Goal: Information Seeking & Learning: Understand process/instructions

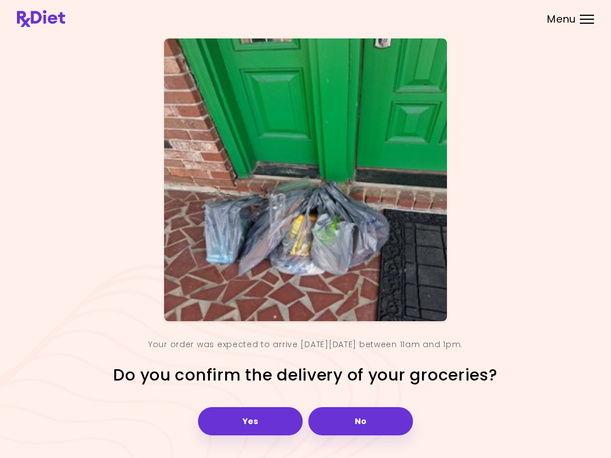
click at [248, 415] on button "Yes" at bounding box center [250, 421] width 105 height 28
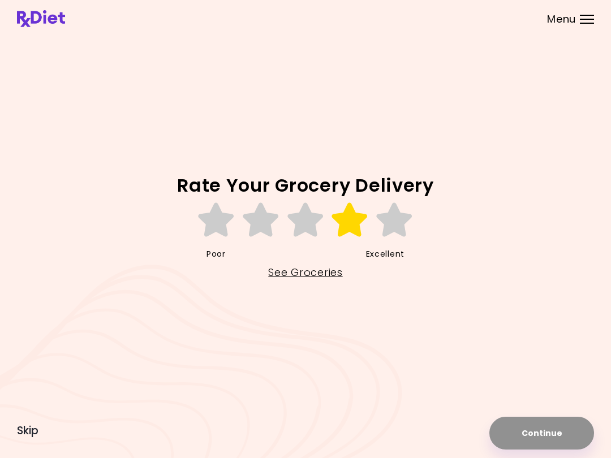
click at [342, 224] on icon at bounding box center [349, 220] width 39 height 34
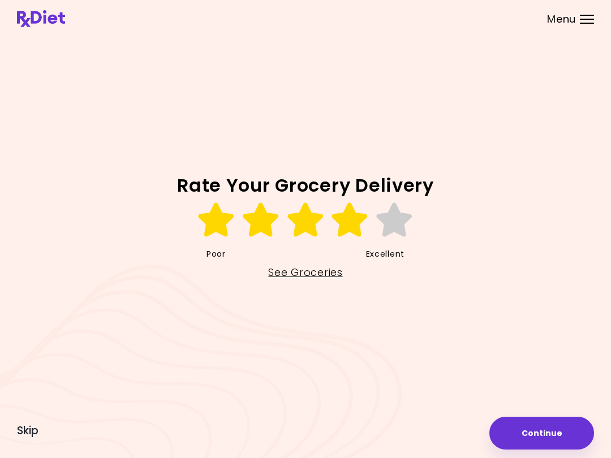
click at [288, 271] on link "See Groceries" at bounding box center [305, 273] width 74 height 18
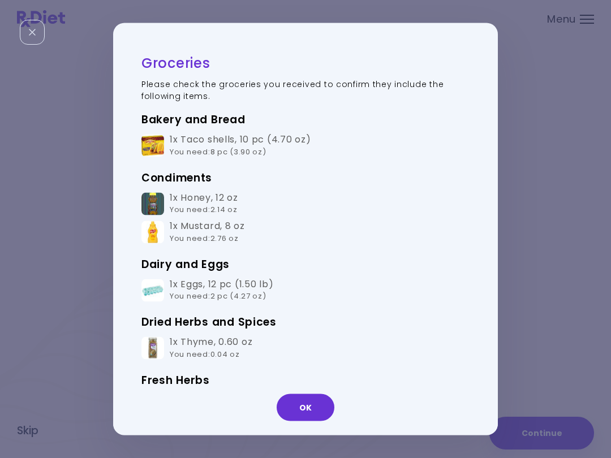
click at [126, 144] on div "Groceries Please check the groceries you received to confirm they include the f…" at bounding box center [299, 229] width 373 height 356
click at [288, 146] on div "1x Taco shells , 10 pc (4.70 oz) You need : 8 pc (3.90 oz)" at bounding box center [240, 146] width 141 height 24
click at [304, 143] on div "1x Taco shells , 10 pc (4.70 oz) You need : 8 pc (3.90 oz)" at bounding box center [240, 146] width 141 height 24
click at [304, 142] on div "1x Taco shells , 10 pc (4.70 oz) You need : 8 pc (3.90 oz)" at bounding box center [240, 146] width 141 height 24
click at [281, 134] on div "1x Taco shells , 10 pc (4.70 oz) You need : 8 pc (3.90 oz)" at bounding box center [240, 146] width 141 height 24
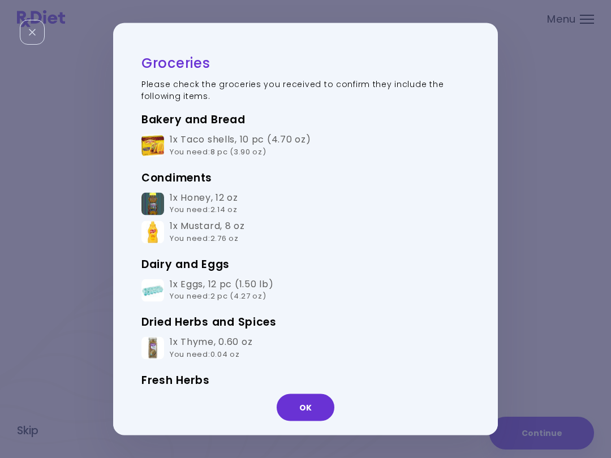
click at [281, 134] on div "1x Taco shells , 10 pc (4.70 oz) You need : 8 pc (3.90 oz)" at bounding box center [240, 146] width 141 height 24
click at [203, 132] on td "1x Taco shells , 10 pc (4.70 oz) You need : 8 pc (3.90 oz)" at bounding box center [305, 146] width 328 height 29
click at [304, 402] on button "OK" at bounding box center [306, 407] width 58 height 27
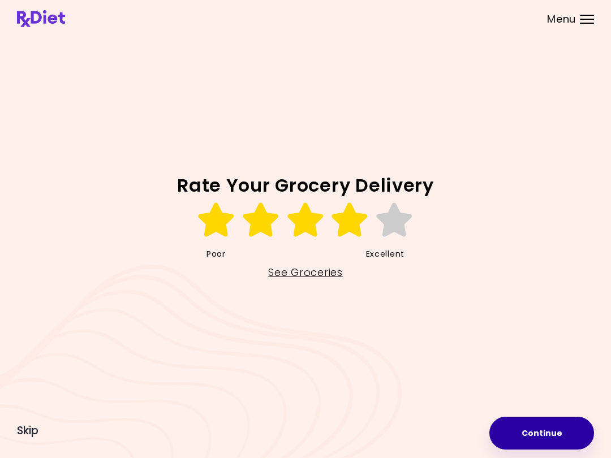
click at [458, 433] on button "Continue" at bounding box center [541, 433] width 105 height 33
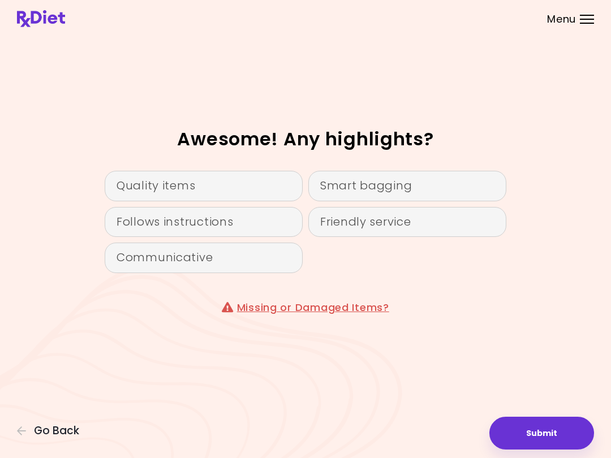
click at [295, 190] on div "Quality items" at bounding box center [204, 186] width 198 height 31
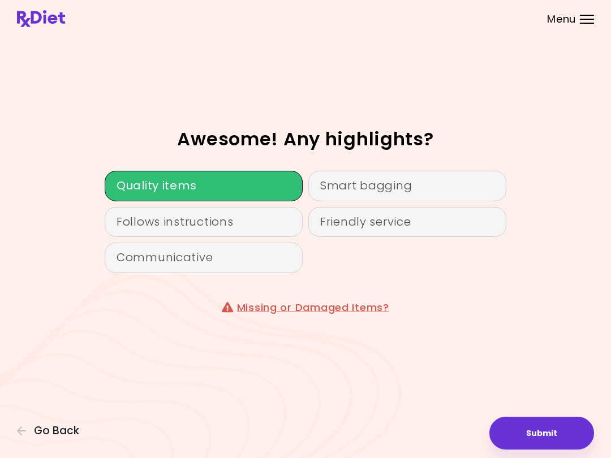
click at [300, 214] on div "Follows instructions" at bounding box center [204, 222] width 198 height 31
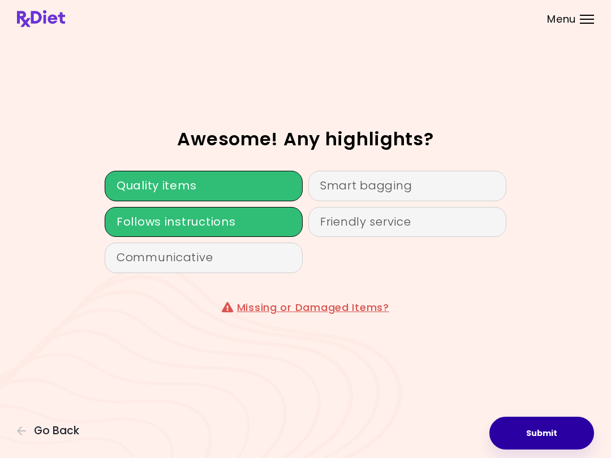
click at [458, 433] on button "Submit" at bounding box center [541, 433] width 105 height 33
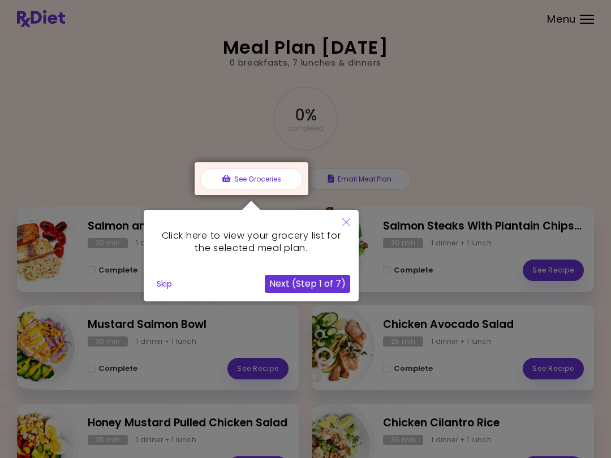
click at [355, 217] on button "Close" at bounding box center [346, 223] width 25 height 27
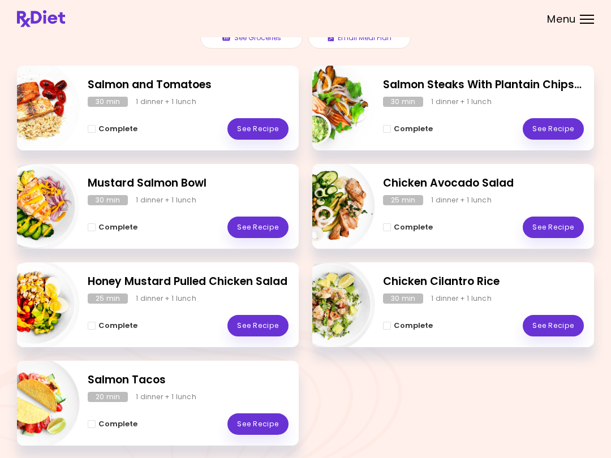
scroll to position [142, 0]
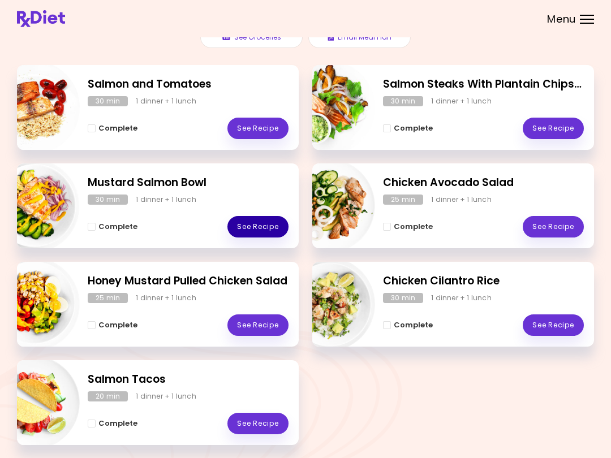
click at [263, 227] on link "See Recipe" at bounding box center [257, 226] width 61 height 21
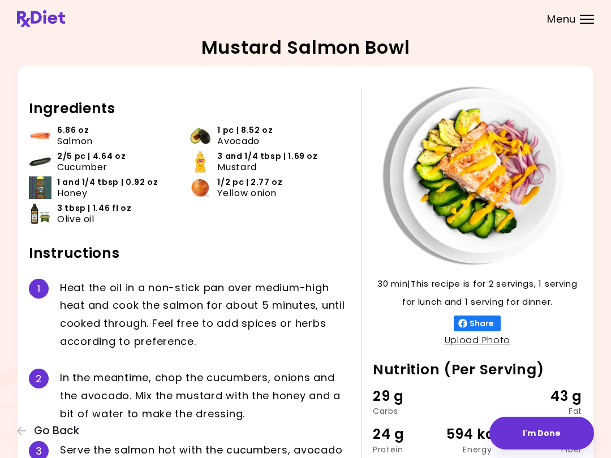
click at [48, 6] on header at bounding box center [305, 18] width 611 height 37
click at [73, 14] on header at bounding box center [305, 18] width 611 height 37
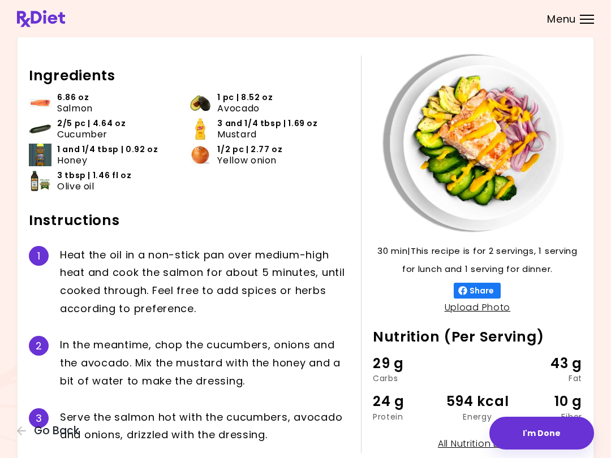
scroll to position [34, 0]
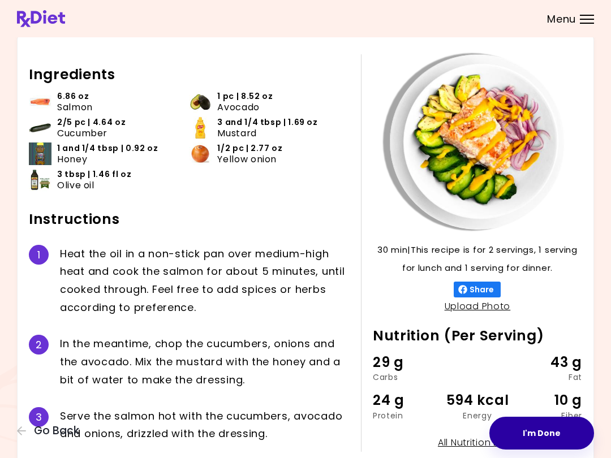
click at [458, 422] on button "I'm Done" at bounding box center [541, 433] width 105 height 33
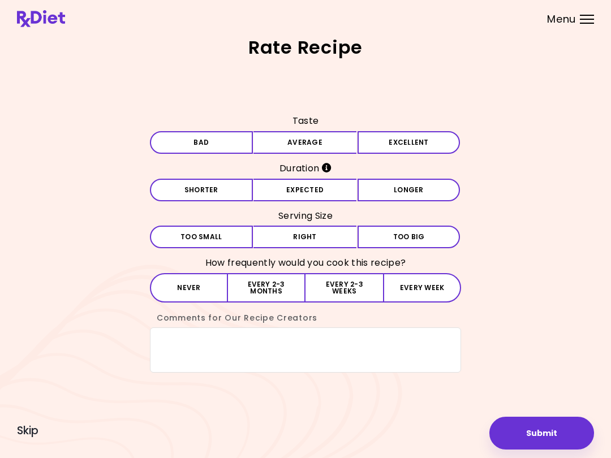
click at [33, 429] on span "Skip" at bounding box center [27, 431] width 21 height 12
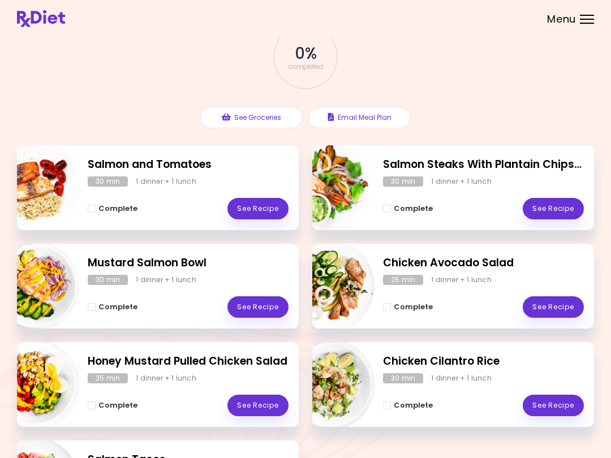
scroll to position [61, 0]
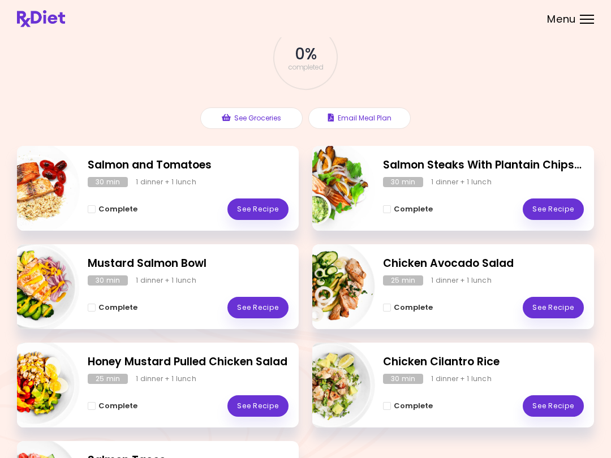
click at [252, 199] on link "See Recipe" at bounding box center [257, 209] width 61 height 21
